Goal: Transaction & Acquisition: Purchase product/service

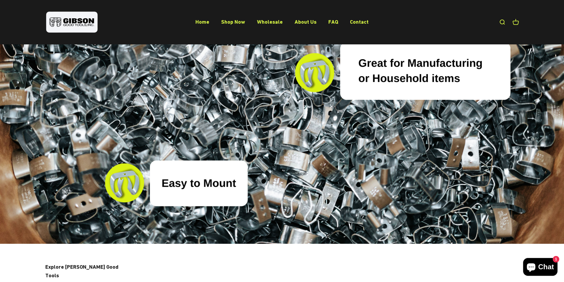
scroll to position [2299, 0]
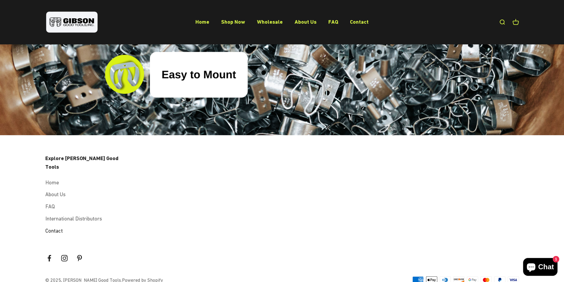
click at [59, 227] on link "Contact" at bounding box center [53, 231] width 17 height 9
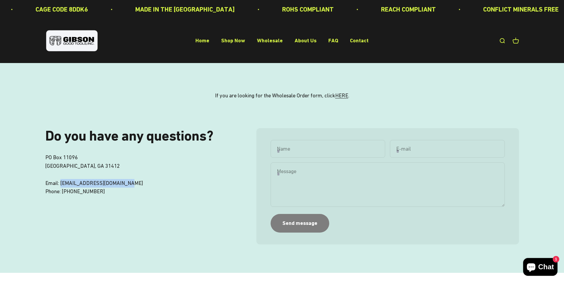
drag, startPoint x: 132, startPoint y: 184, endPoint x: 70, endPoint y: 184, distance: 62.2
click at [63, 184] on p "PO Box 11096 Savannah, GA 31412 Email: sales@gibsongoodtools.com Phone: 912.358…" at bounding box center [138, 174] width 187 height 43
drag, startPoint x: 76, startPoint y: 184, endPoint x: 152, endPoint y: 171, distance: 77.4
click at [152, 171] on p "PO Box 11096 Savannah, GA 31412 Email: sales@gibsongoodtools.com Phone: 912.358…" at bounding box center [138, 174] width 187 height 43
drag, startPoint x: 129, startPoint y: 184, endPoint x: 60, endPoint y: 184, distance: 69.3
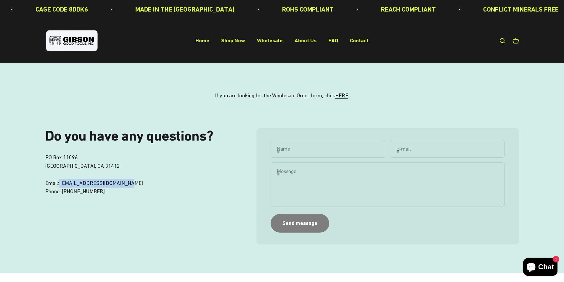
click at [60, 184] on p "PO Box 11096 Savannah, GA 31412 Email: sales@gibsongoodtools.com Phone: 912.358…" at bounding box center [138, 174] width 187 height 43
click at [111, 164] on p "PO Box 11096 Savannah, GA 31412 Email: sales@gibsongoodtools.com Phone: 912.358…" at bounding box center [138, 174] width 187 height 43
drag, startPoint x: 42, startPoint y: 154, endPoint x: 120, endPoint y: 203, distance: 92.5
click at [120, 203] on div "Do you have any questions? PO Box 11096 Savannah, GA 31412 Email: sales@gibsong…" at bounding box center [282, 200] width 564 height 144
copy p "PO Box 11096 Savannah, GA 31412 Email: sales@gibsongoodtools.com Phone: 912.358…"
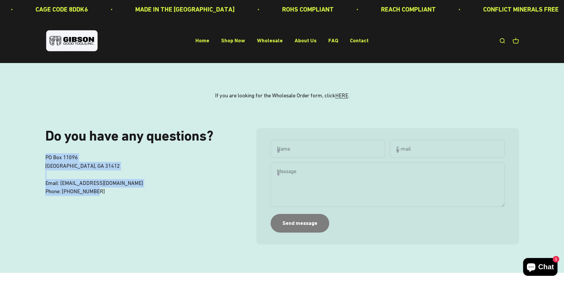
click at [123, 198] on div "Do you have any questions? PO Box 11096 Savannah, GA 31412 Email: sales@gibsong…" at bounding box center [138, 186] width 187 height 116
drag, startPoint x: 126, startPoint y: 183, endPoint x: 63, endPoint y: 184, distance: 63.7
click at [62, 184] on p "PO Box 11096 Savannah, GA 31412 Email: sales@gibsongoodtools.com Phone: 912.358…" at bounding box center [138, 174] width 187 height 43
copy p "sales@gibsongoodtools.com"
click at [503, 42] on link "Open search" at bounding box center [502, 41] width 7 height 7
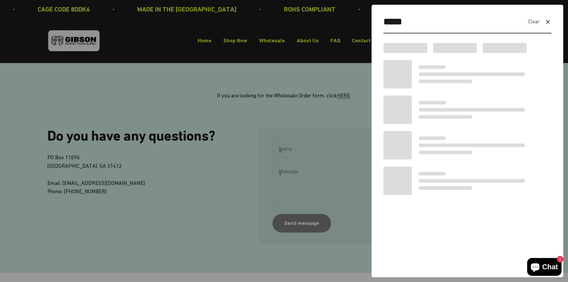
type input "*****"
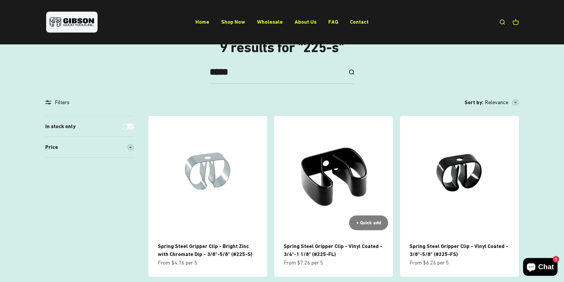
scroll to position [118, 0]
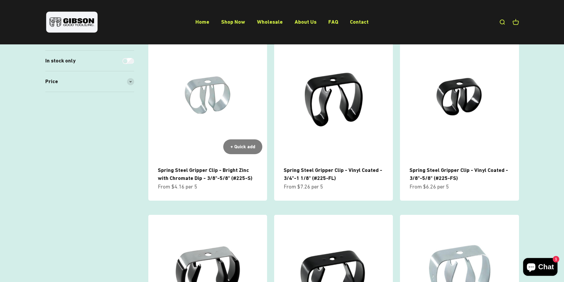
click at [206, 173] on link "Spring Steel Gripper Clip - Bright Zinc with Chromate Dip - 3/8"-5/8" (#225-S)" at bounding box center [205, 174] width 94 height 14
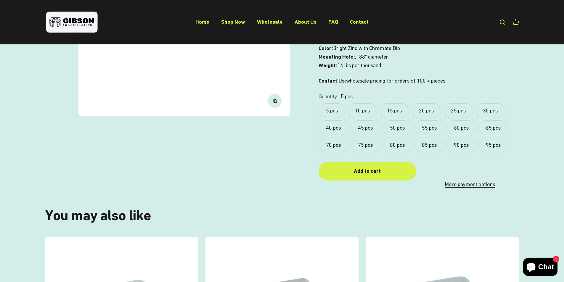
scroll to position [178, 0]
click at [502, 144] on label "95 pcs" at bounding box center [493, 144] width 30 height 15
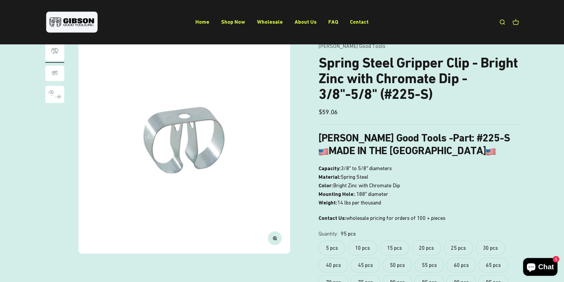
scroll to position [30, 0]
